Goal: Task Accomplishment & Management: Manage account settings

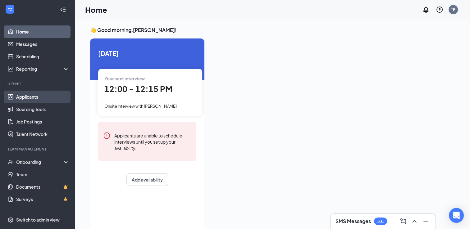
click at [28, 96] on link "Applicants" at bounding box center [42, 97] width 53 height 12
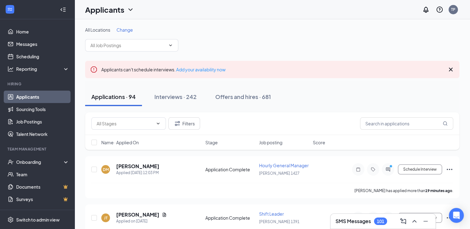
click at [215, 61] on div "Applicants can't schedule interviews. Add your availability now" at bounding box center [272, 69] width 374 height 17
click at [121, 168] on h5 "Devin Mills" at bounding box center [137, 166] width 43 height 7
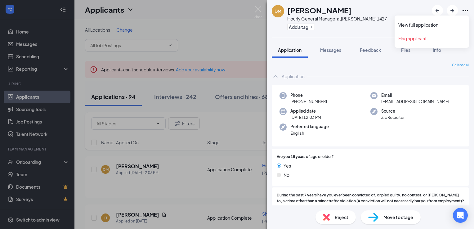
click at [464, 10] on icon "Ellipses" at bounding box center [465, 10] width 7 height 7
click at [421, 25] on link "View full application" at bounding box center [431, 25] width 67 height 6
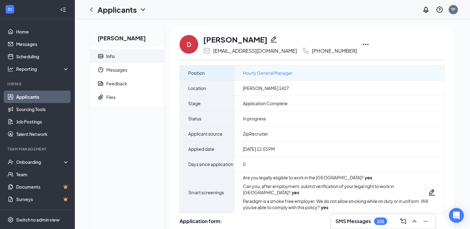
click at [267, 74] on span "Hourly General Manager" at bounding box center [268, 73] width 50 height 7
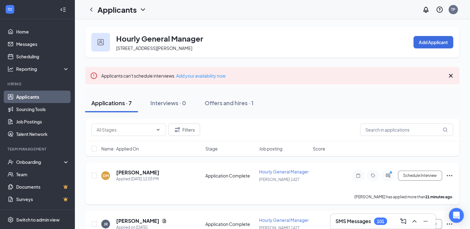
click at [450, 174] on icon "Ellipses" at bounding box center [448, 175] width 7 height 7
drag, startPoint x: 472, startPoint y: 226, endPoint x: 463, endPoint y: 69, distance: 157.6
drag, startPoint x: 463, startPoint y: 69, endPoint x: 326, endPoint y: 64, distance: 137.0
drag, startPoint x: 326, startPoint y: 64, endPoint x: 98, endPoint y: 60, distance: 228.1
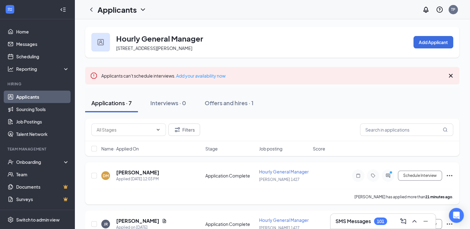
click at [451, 176] on icon "Ellipses" at bounding box center [448, 175] width 7 height 7
click at [434, 155] on div "Name · Applied On Stage Job posting Score" at bounding box center [272, 148] width 374 height 15
click at [128, 174] on h5 "Devin Mills" at bounding box center [137, 172] width 43 height 7
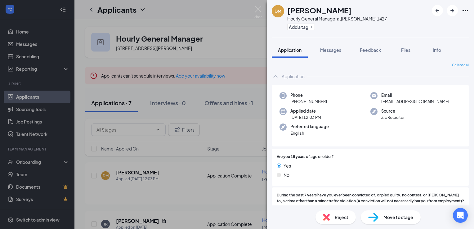
click at [240, 61] on div "DM Devin Mills Hourly General Manager at Hardee's 1427 Add a tag Application Me…" at bounding box center [237, 114] width 474 height 229
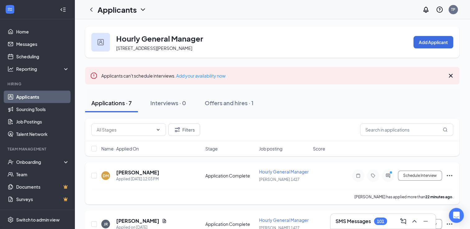
click at [448, 174] on icon "Ellipses" at bounding box center [448, 175] width 7 height 7
click at [449, 174] on icon "Ellipses" at bounding box center [448, 175] width 7 height 7
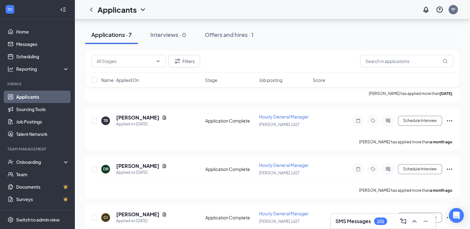
click at [34, 96] on link "Applicants" at bounding box center [42, 97] width 53 height 12
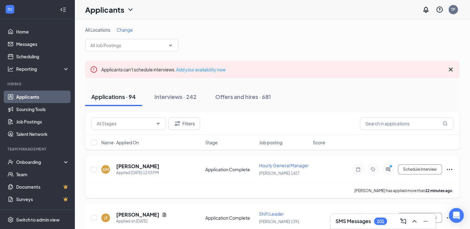
click at [278, 165] on span "Hourly General Manager" at bounding box center [284, 166] width 50 height 6
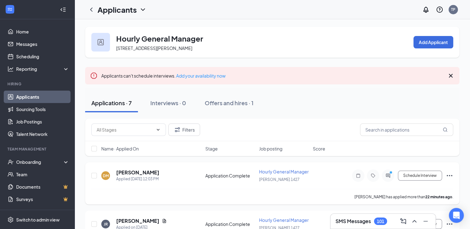
click at [279, 170] on span "Hourly General Manager" at bounding box center [284, 172] width 50 height 6
click at [282, 173] on span "Hourly General Manager" at bounding box center [284, 172] width 50 height 6
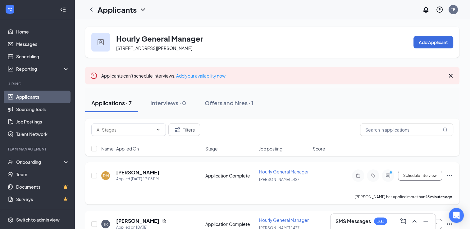
drag, startPoint x: 282, startPoint y: 173, endPoint x: 309, endPoint y: 188, distance: 31.0
click at [309, 189] on div "Devin Mills has applied more than 23 minutes ago ." at bounding box center [272, 197] width 362 height 16
click at [451, 176] on icon "Ellipses" at bounding box center [448, 175] width 7 height 7
click at [345, 175] on div "Schedule Interview Mark as hired Send SMS Send email Move to stage Move to anot…" at bounding box center [397, 175] width 112 height 12
click at [359, 177] on icon "Note" at bounding box center [358, 175] width 4 height 4
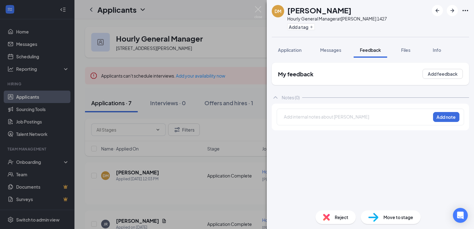
click at [228, 34] on div "DM Devin Mills Hourly General Manager at Hardee's 1427 Add a tag Application Me…" at bounding box center [237, 114] width 474 height 229
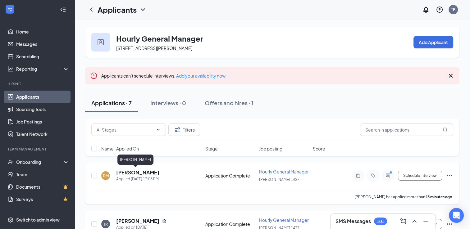
click at [134, 171] on h5 "[PERSON_NAME]" at bounding box center [137, 172] width 43 height 7
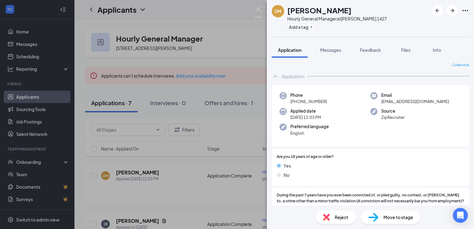
click at [252, 45] on div "DM Devin Mills Hourly General Manager at Hardee's 1427 Add a tag Application Me…" at bounding box center [237, 114] width 474 height 229
click at [240, 45] on div "DM Devin Mills Hourly General Manager at Hardee's 1427 Add a tag Application Me…" at bounding box center [237, 114] width 474 height 229
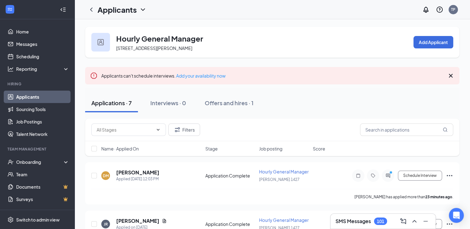
click at [308, 94] on div "Applications · 7 Interviews · 0 Offers and hires · 1" at bounding box center [272, 103] width 374 height 19
